Goal: Entertainment & Leisure: Consume media (video, audio)

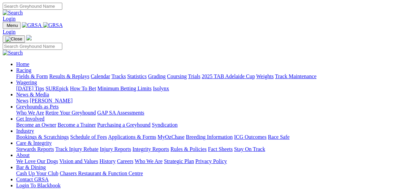
click at [75, 73] on link "Results & Replays" at bounding box center [69, 76] width 40 height 6
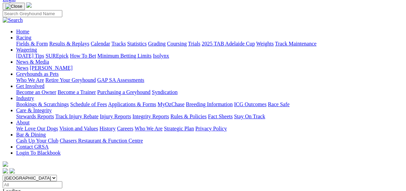
scroll to position [54, 0]
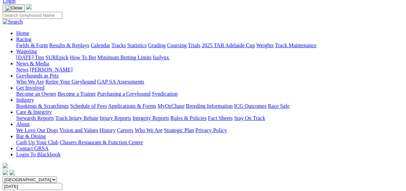
scroll to position [54, 0]
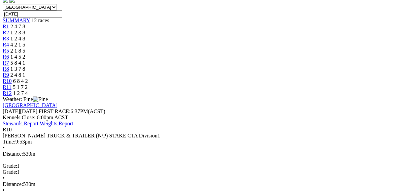
scroll to position [108, 0]
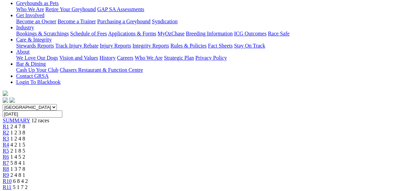
scroll to position [135, 0]
